Goal: Consume media (video, audio)

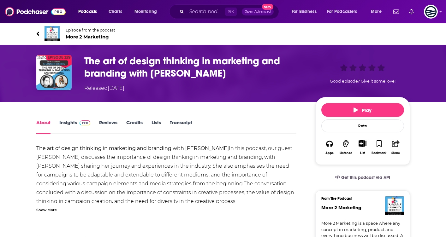
click at [391, 140] on button "Share" at bounding box center [395, 147] width 16 height 23
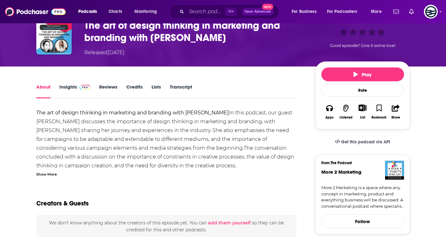
scroll to position [36, 0]
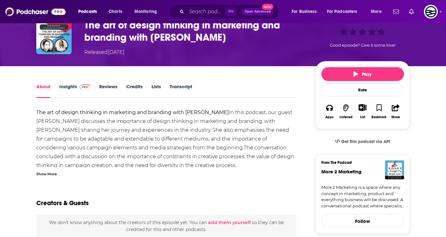
click at [179, 89] on link "Transcript" at bounding box center [181, 91] width 22 height 15
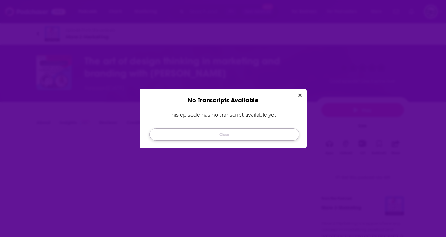
click at [233, 139] on button "Close" at bounding box center [224, 134] width 150 height 12
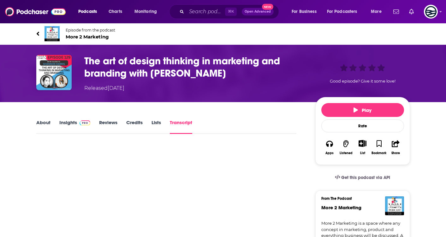
click at [105, 89] on div "Released Monday, 18th August 2025" at bounding box center [104, 89] width 40 height 8
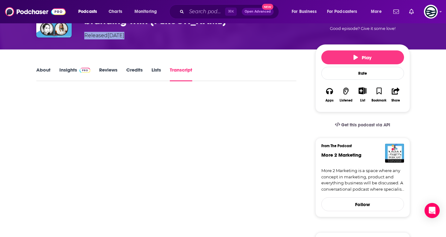
scroll to position [53, 0]
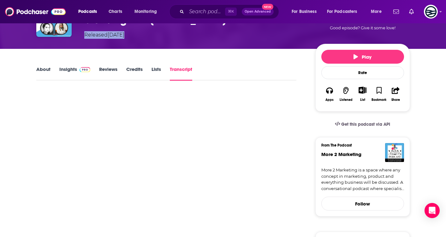
click at [355, 125] on span "Get this podcast via API" at bounding box center [365, 124] width 49 height 5
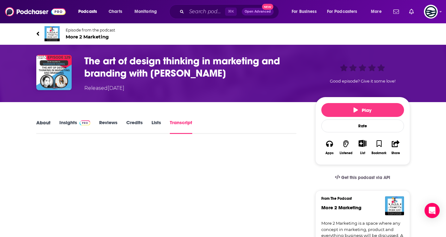
click at [52, 124] on div "About" at bounding box center [47, 127] width 23 height 15
click at [44, 124] on link "About" at bounding box center [43, 127] width 14 height 15
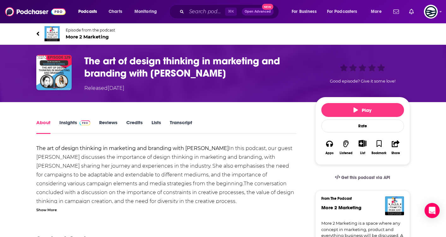
click at [103, 58] on h1 "The art of design thinking in marketing and branding with Shannon Harris" at bounding box center [194, 67] width 221 height 25
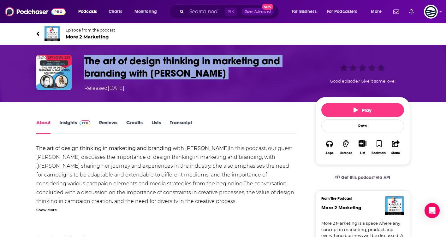
click at [103, 58] on h1 "The art of design thinking in marketing and branding with Shannon Harris" at bounding box center [194, 67] width 221 height 25
copy h1 "The art of design thinking in marketing and branding with Shannon Harris"
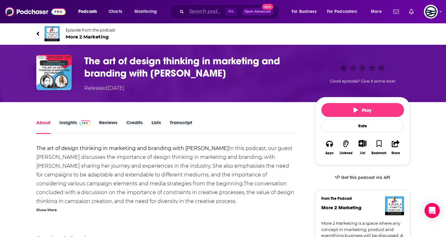
click at [260, 86] on div "Released Monday, 18th August 2025" at bounding box center [194, 89] width 221 height 8
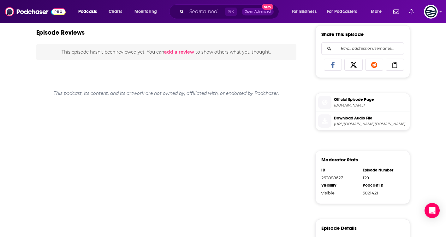
click at [367, 116] on span "Download Audio File" at bounding box center [370, 118] width 73 height 6
click at [378, 125] on span "https://anchor.fm/s/c72cd248/podcast/play/102961053/https%3A%2F%2Fd3ctxlq1ktw2n…" at bounding box center [370, 124] width 73 height 5
drag, startPoint x: 350, startPoint y: 124, endPoint x: 9, endPoint y: 68, distance: 345.9
click at [0, 0] on div "Podcasts Charts Monitoring ⌘ K Open Advanced New For Business For Podcasters Mo…" at bounding box center [223, 44] width 446 height 609
